Goal: Go to known website: Go to known website

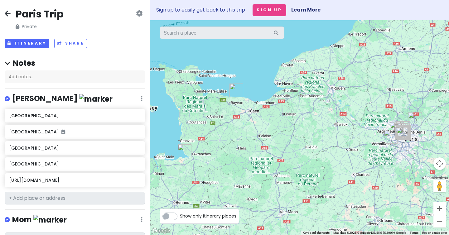
click at [9, 13] on icon at bounding box center [8, 13] width 6 height 5
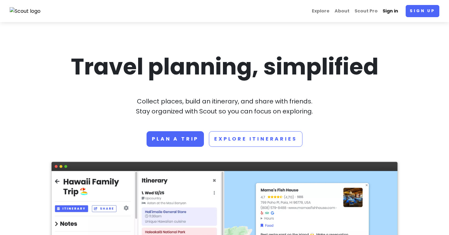
click at [394, 11] on link "Sign in" at bounding box center [390, 11] width 21 height 12
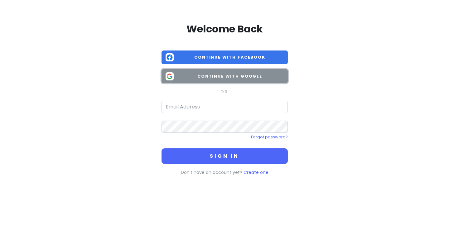
click at [245, 80] on button "Continue with Google" at bounding box center [225, 76] width 126 height 14
